Goal: Information Seeking & Learning: Learn about a topic

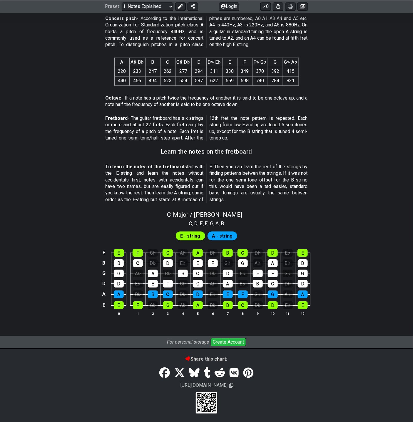
scroll to position [273, 0]
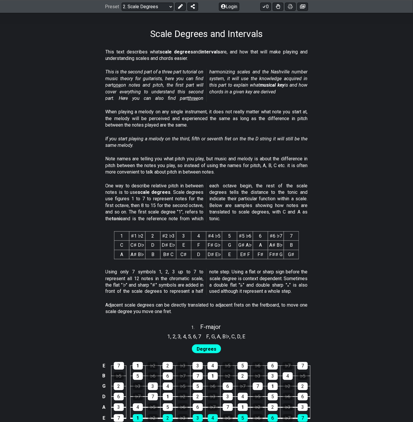
scroll to position [200, 0]
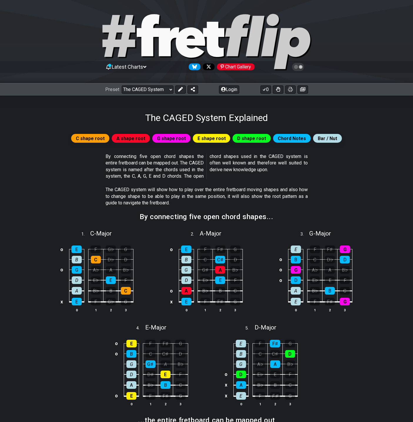
scroll to position [885, 0]
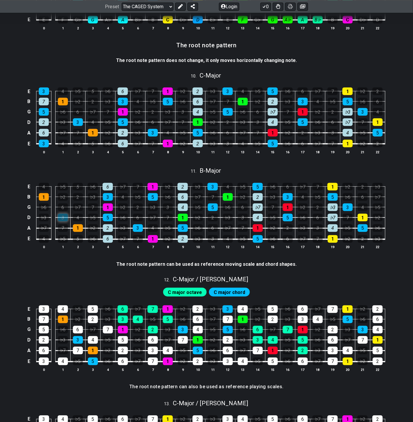
click at [61, 214] on div "3" at bounding box center [63, 218] width 10 height 8
click at [63, 214] on div "3" at bounding box center [63, 218] width 10 height 8
click at [78, 227] on div "1" at bounding box center [78, 228] width 10 height 8
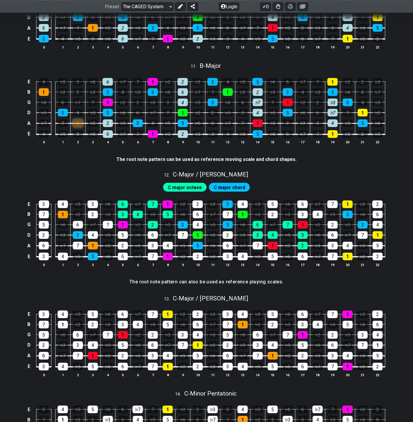
scroll to position [1191, 0]
